Goal: Information Seeking & Learning: Understand process/instructions

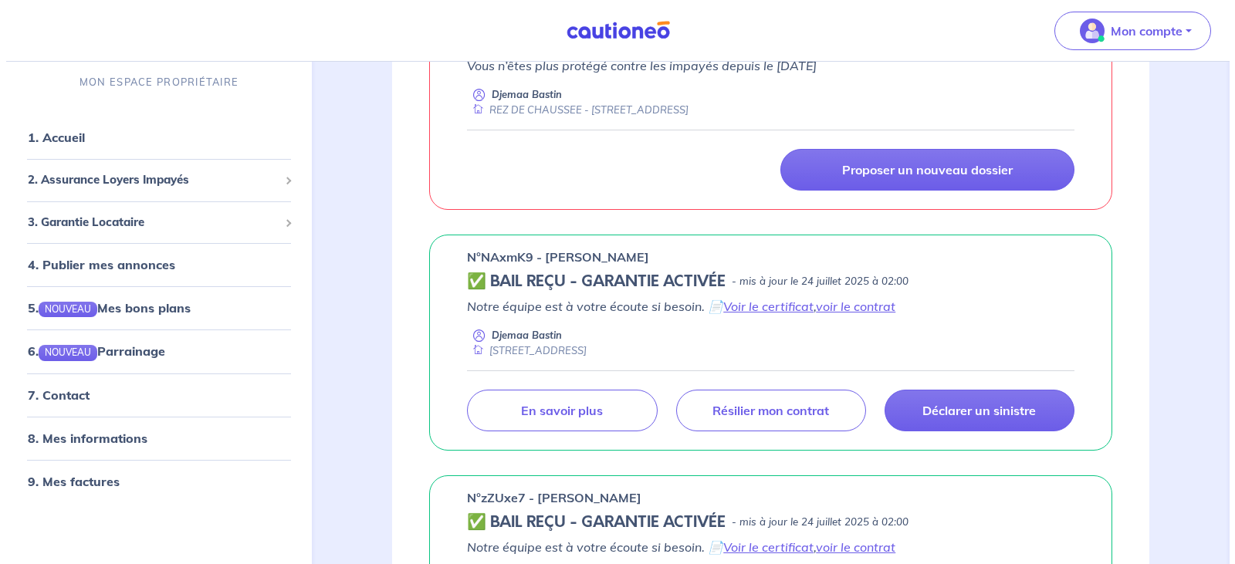
scroll to position [658, 0]
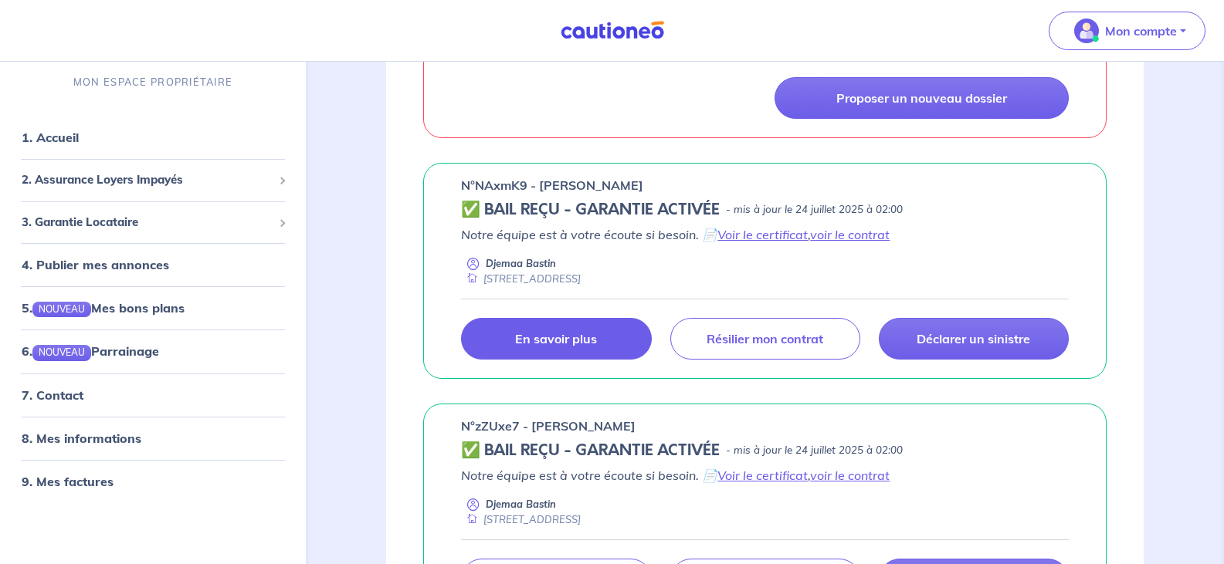
click at [563, 340] on p "En savoir plus" at bounding box center [556, 338] width 82 height 15
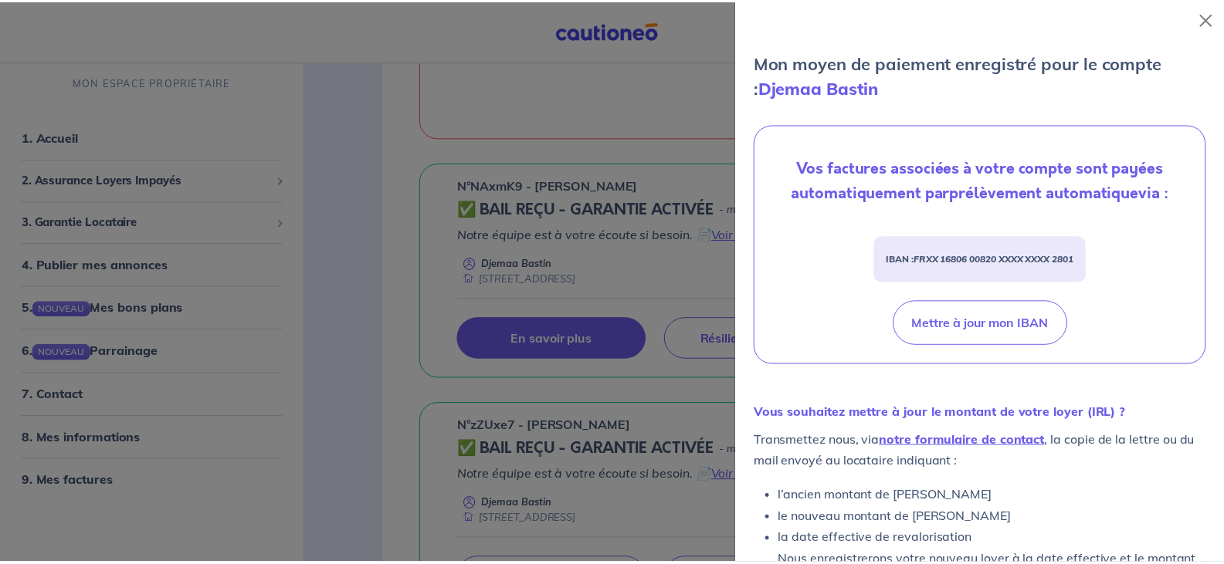
scroll to position [473, 0]
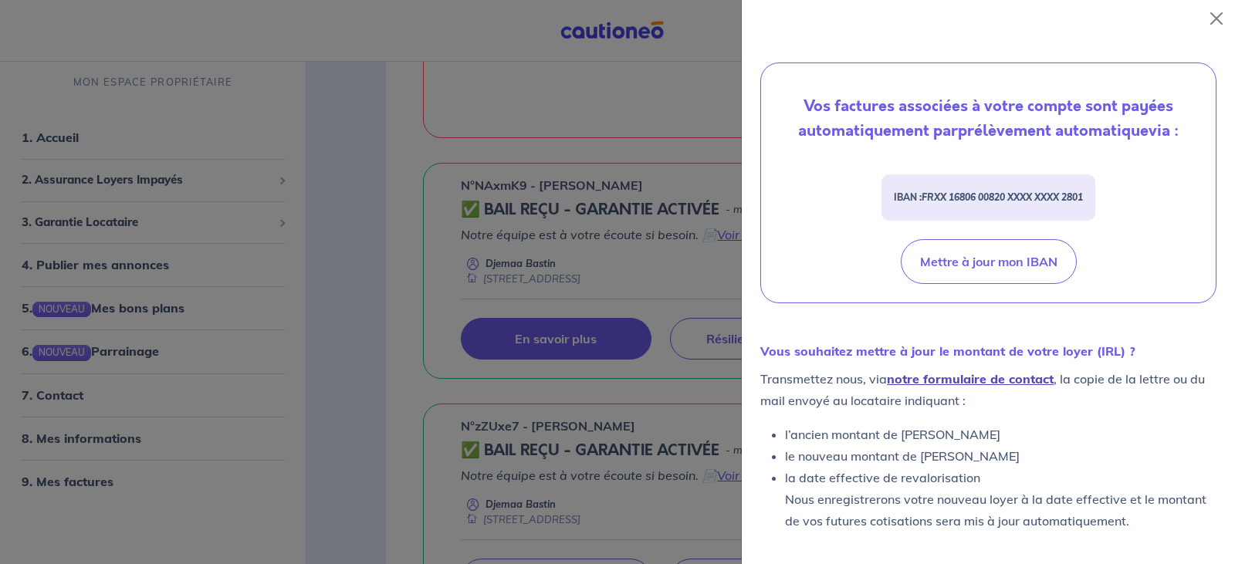
click at [987, 387] on link "notre formulaire de contact" at bounding box center [970, 378] width 167 height 15
click at [1216, 15] on button "Close" at bounding box center [1216, 18] width 25 height 25
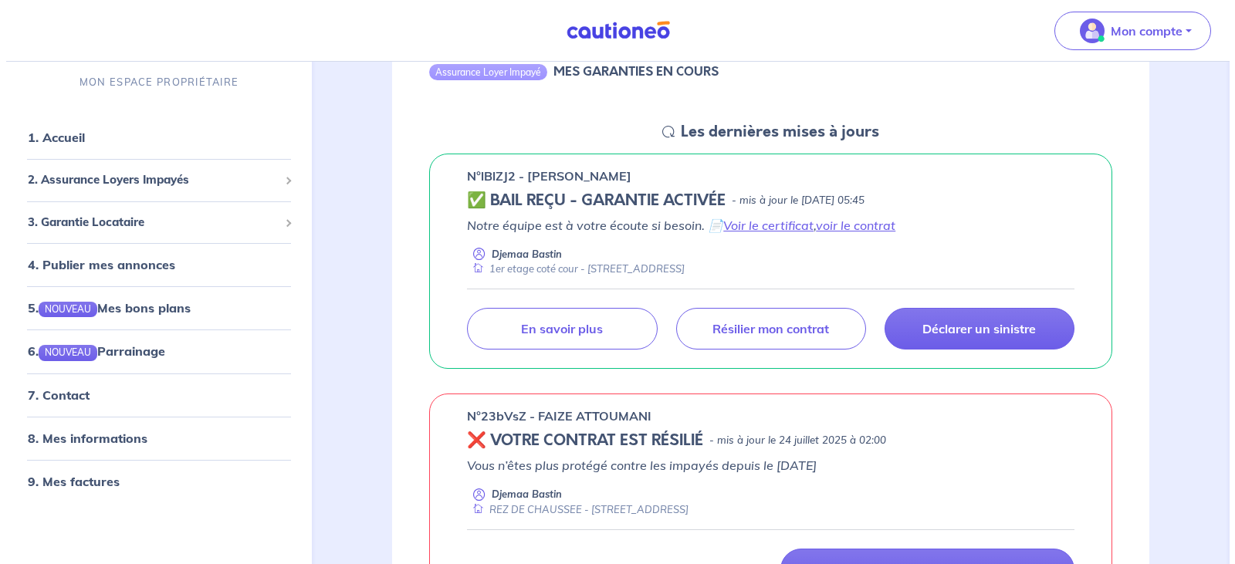
scroll to position [165, 0]
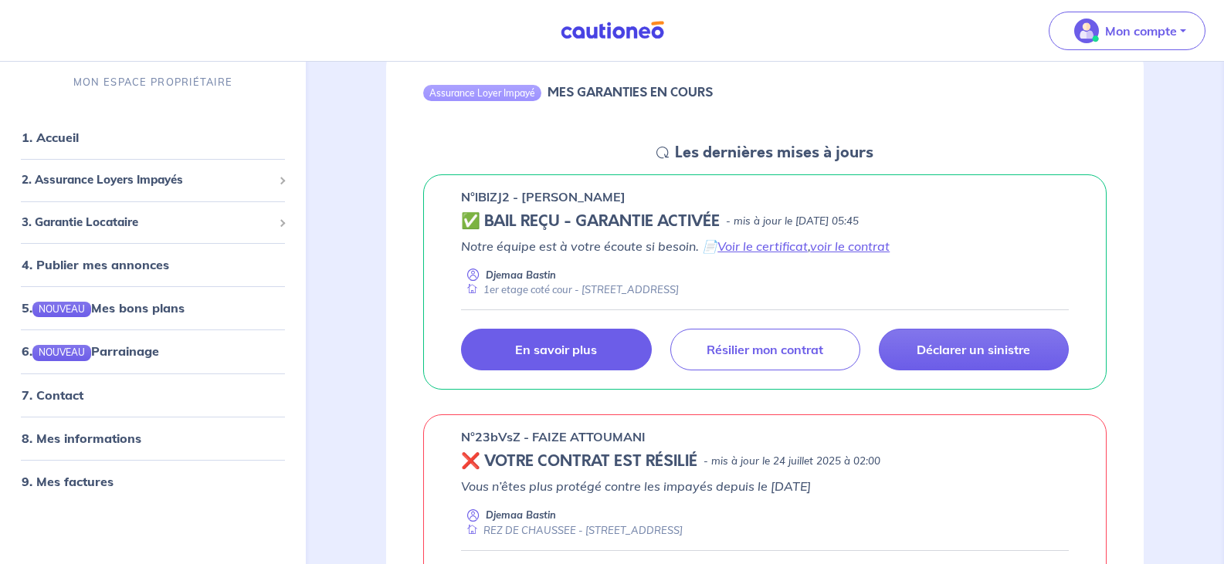
click at [600, 352] on link "En savoir plus" at bounding box center [556, 350] width 190 height 42
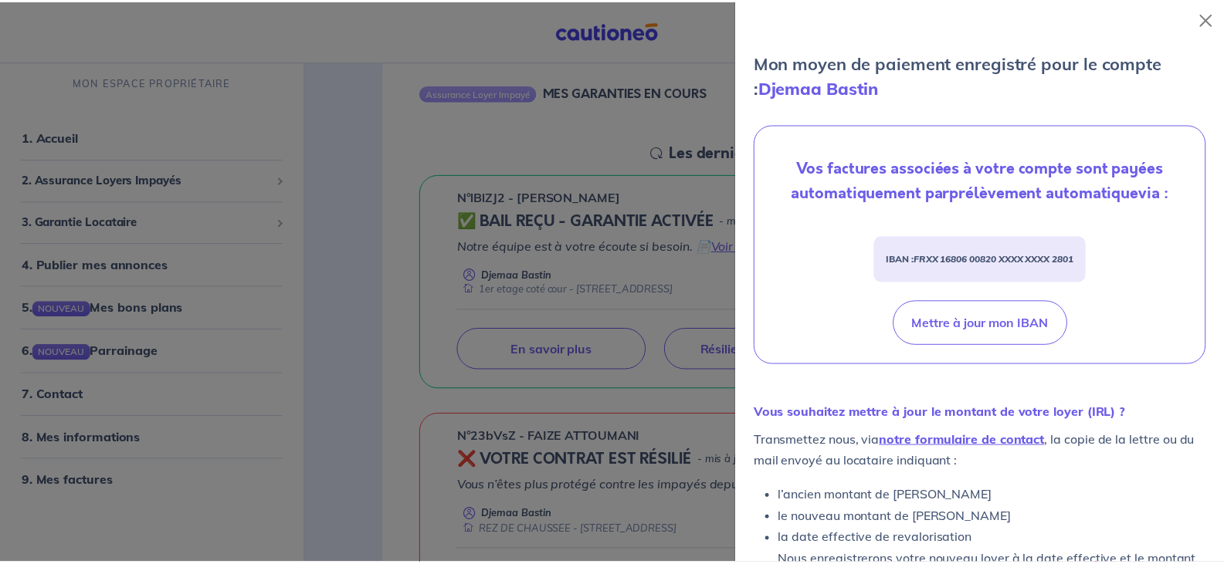
scroll to position [518, 0]
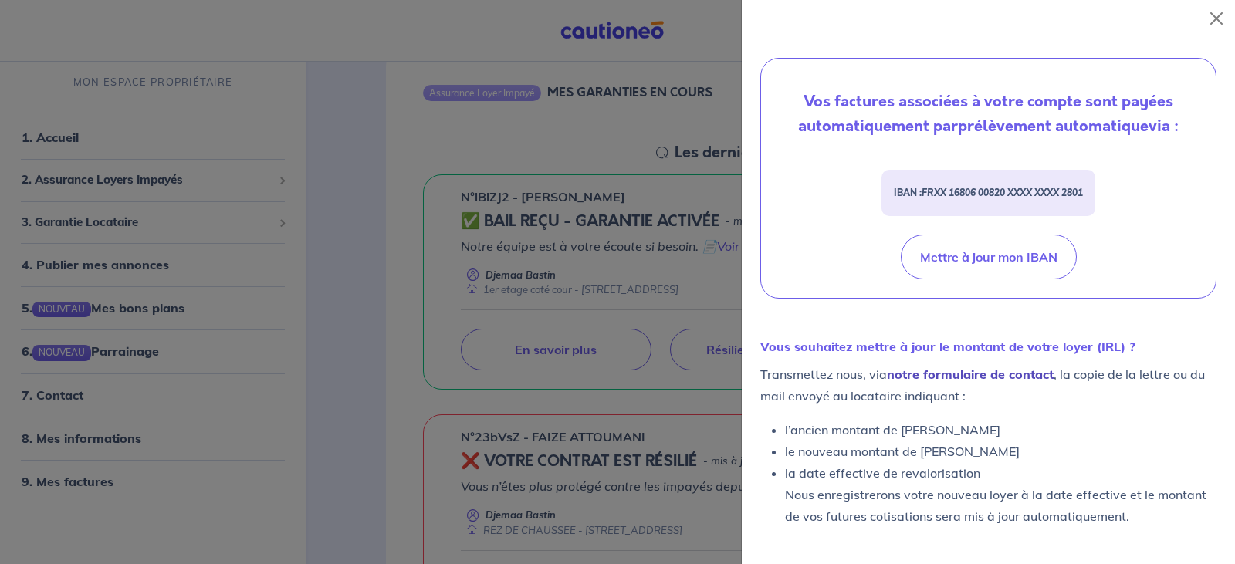
click at [973, 378] on link "notre formulaire de contact" at bounding box center [970, 374] width 167 height 15
click at [1215, 14] on button "Close" at bounding box center [1216, 18] width 25 height 25
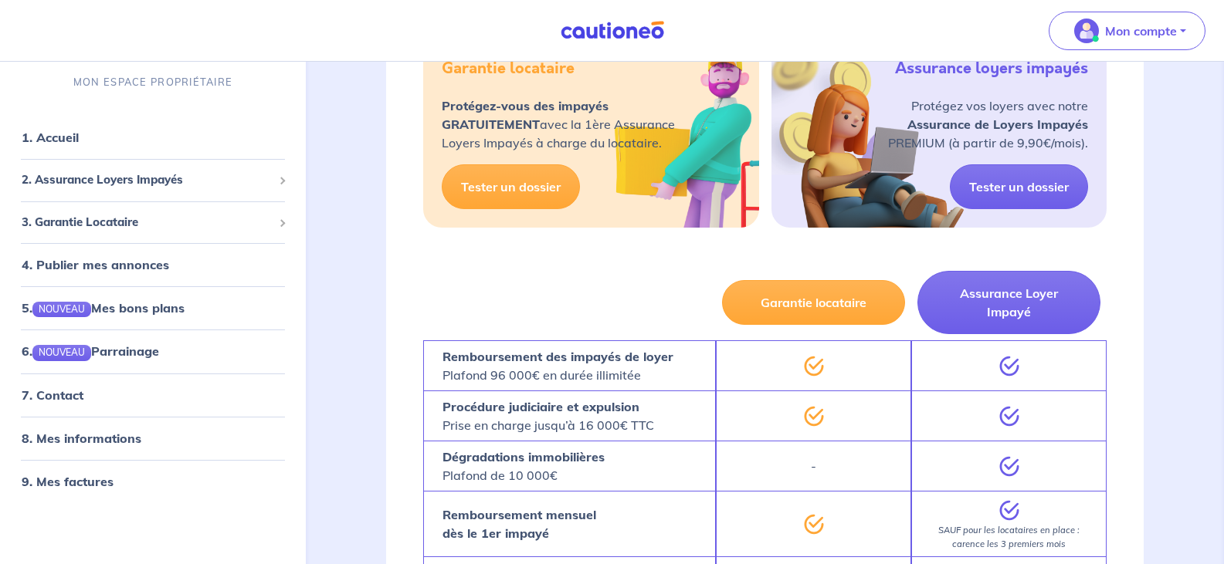
scroll to position [1851, 0]
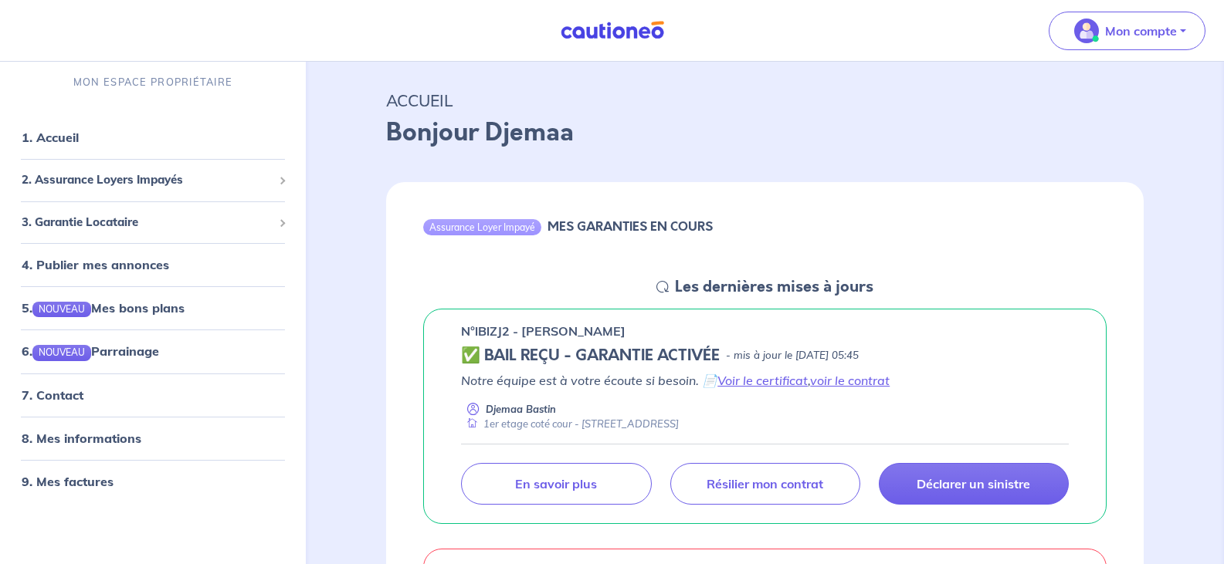
scroll to position [154, 0]
